Goal: Task Accomplishment & Management: Manage account settings

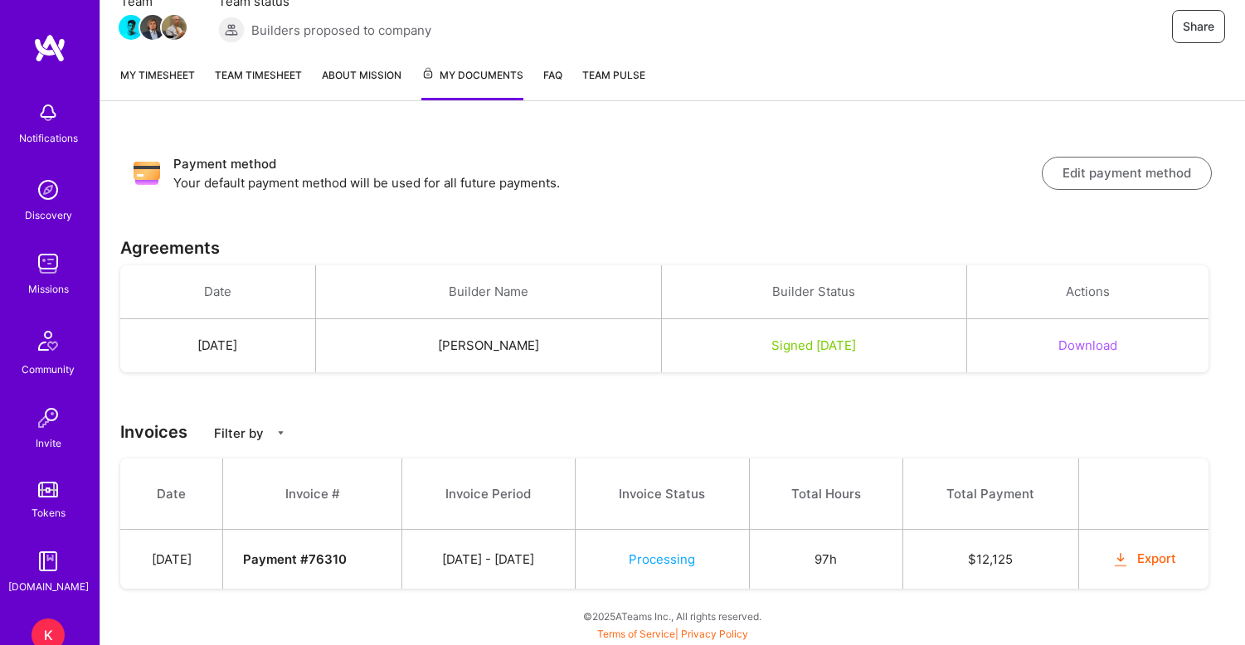
scroll to position [165, 0]
click at [240, 75] on link "Team timesheet" at bounding box center [258, 83] width 87 height 34
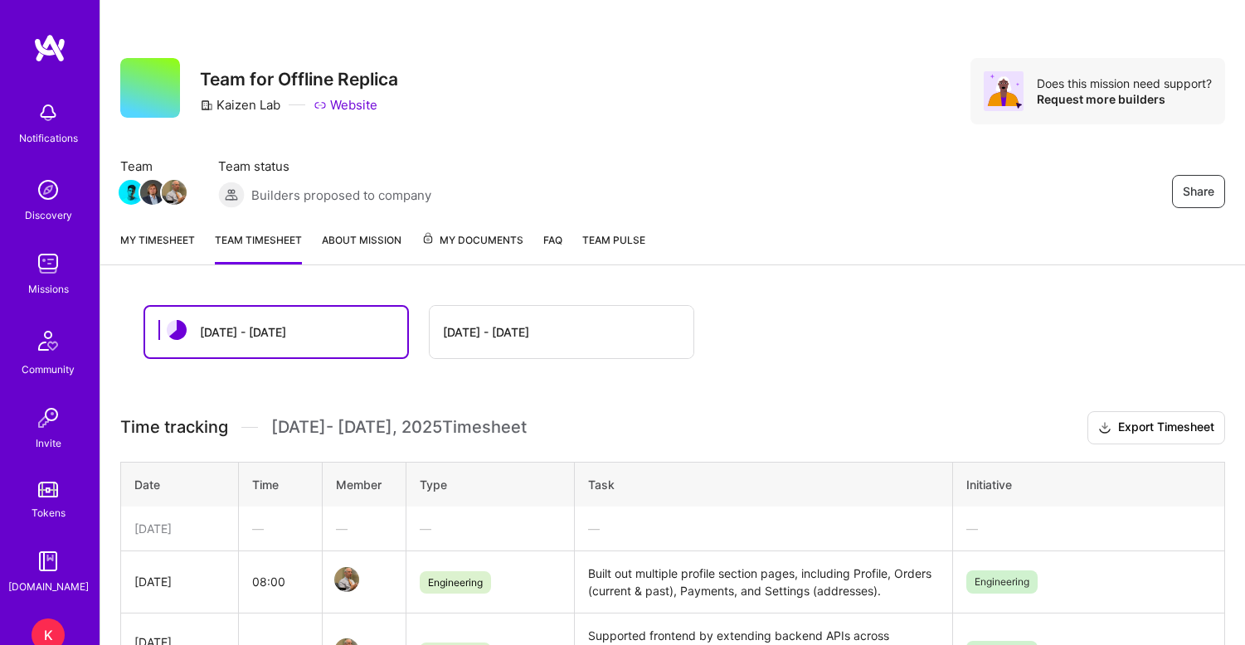
click at [134, 237] on link "My timesheet" at bounding box center [157, 247] width 75 height 33
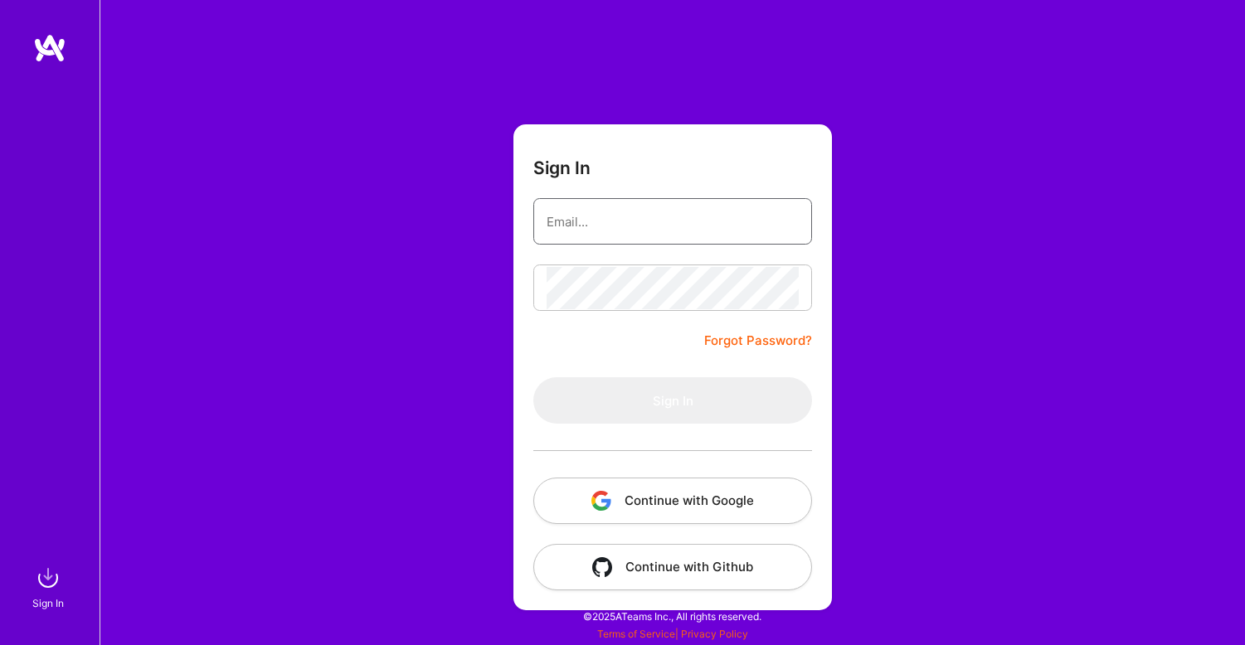
type input "[PERSON_NAME][EMAIL_ADDRESS][DOMAIN_NAME]"
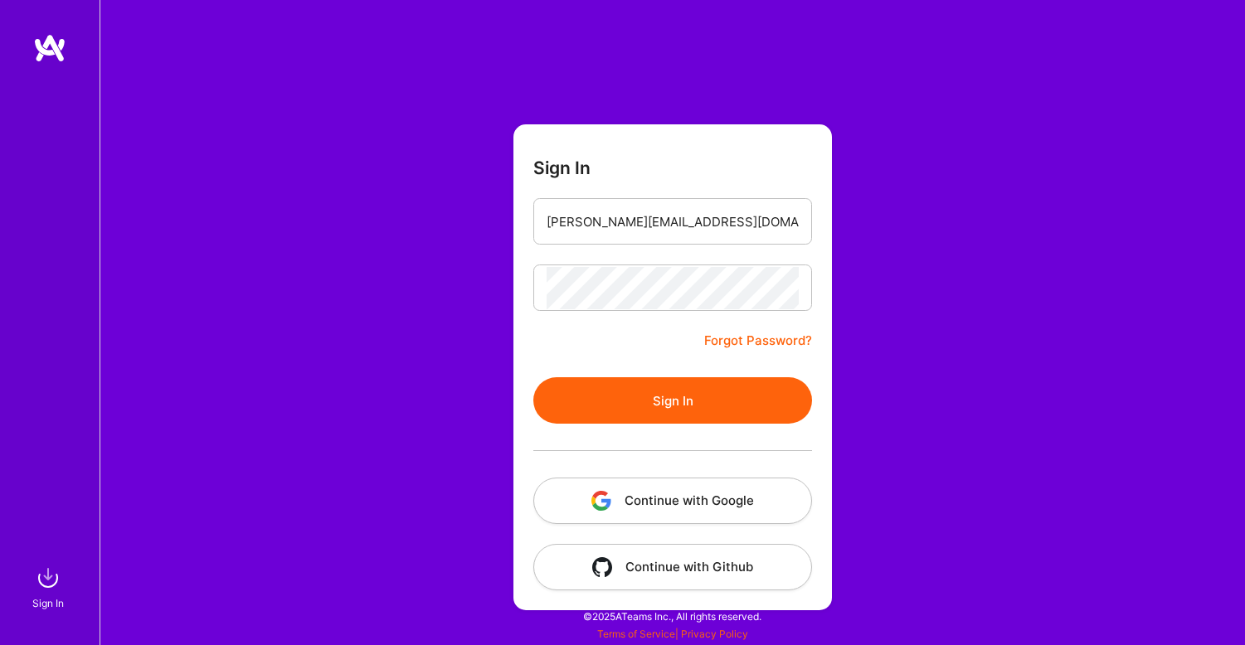
click at [676, 405] on button "Sign In" at bounding box center [672, 400] width 279 height 46
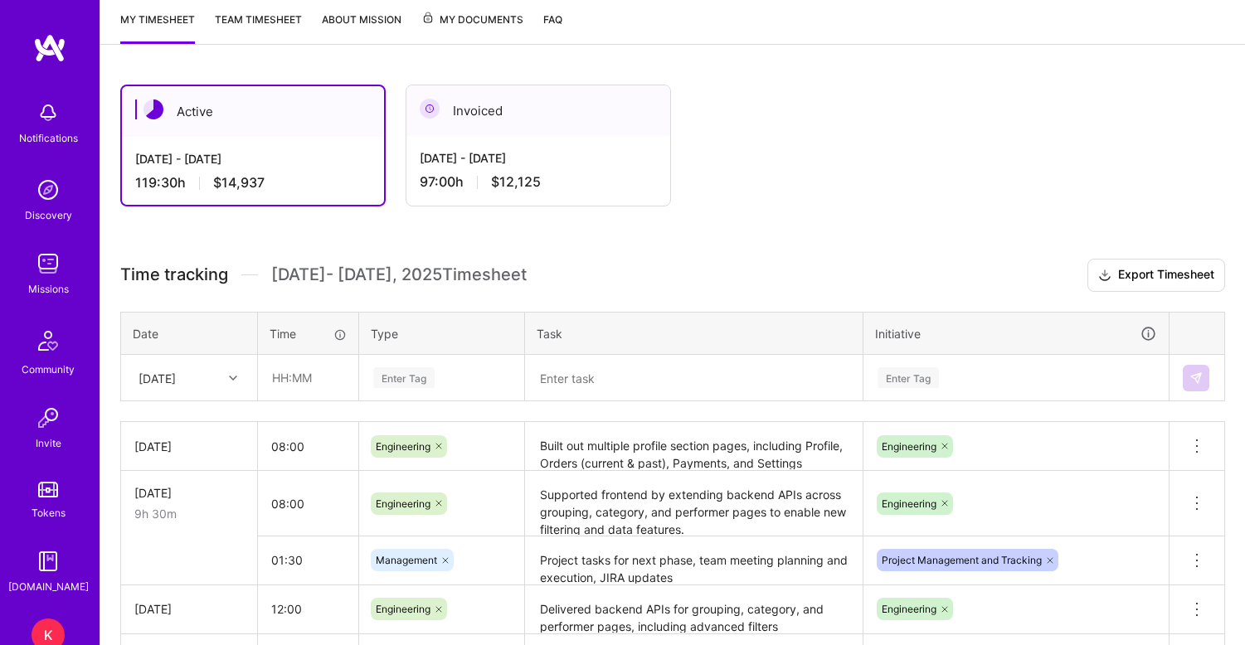
scroll to position [170, 0]
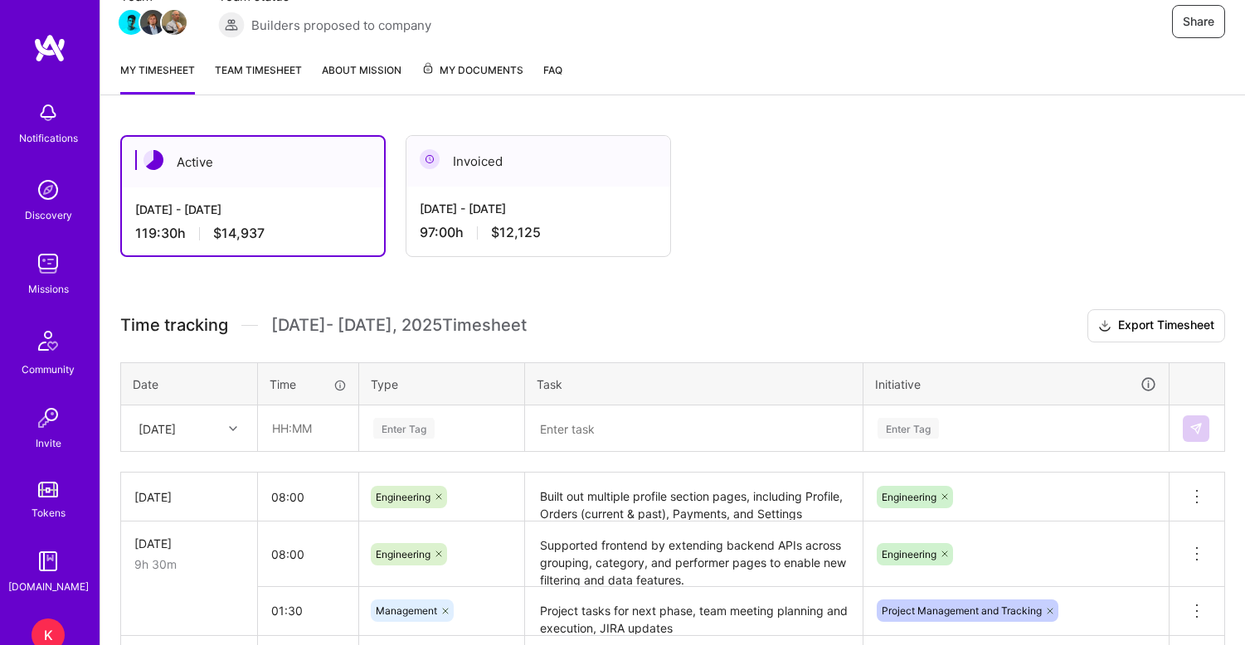
click at [483, 71] on span "My Documents" at bounding box center [472, 70] width 102 height 18
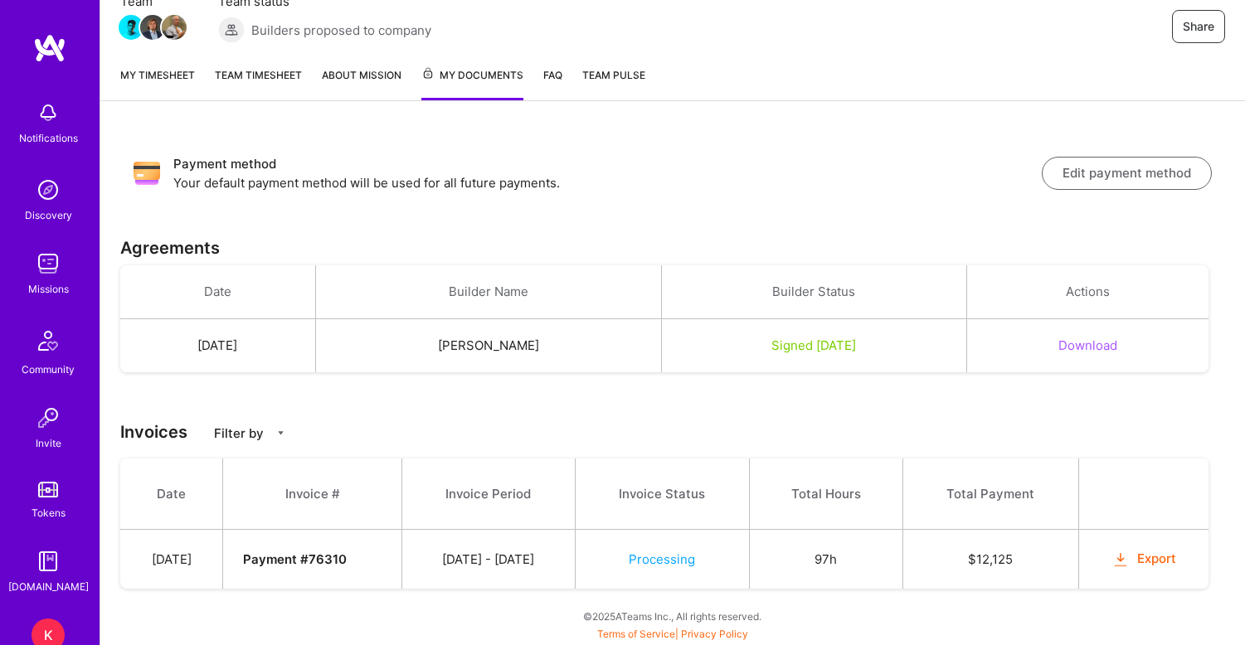
scroll to position [165, 0]
